Goal: Browse casually: Explore the website without a specific task or goal

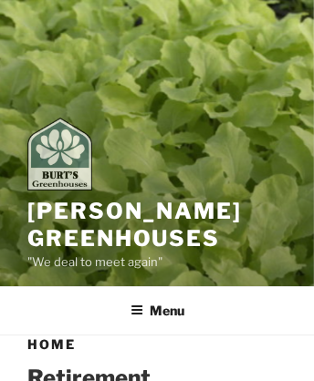
click at [67, 158] on img at bounding box center [59, 154] width 65 height 73
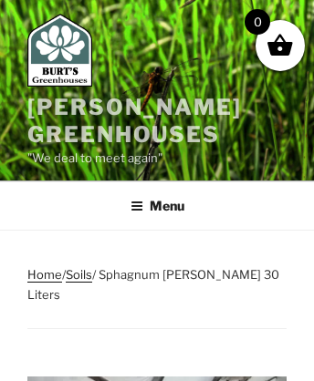
click at [73, 106] on link "[PERSON_NAME] Greenhouses" at bounding box center [134, 121] width 214 height 54
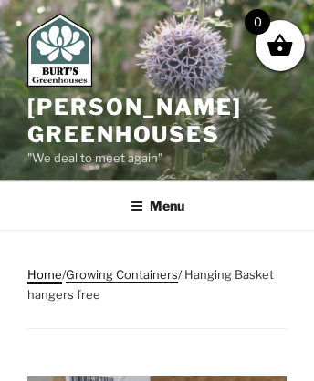
click at [44, 273] on link "Home" at bounding box center [44, 274] width 35 height 15
